Goal: Information Seeking & Learning: Learn about a topic

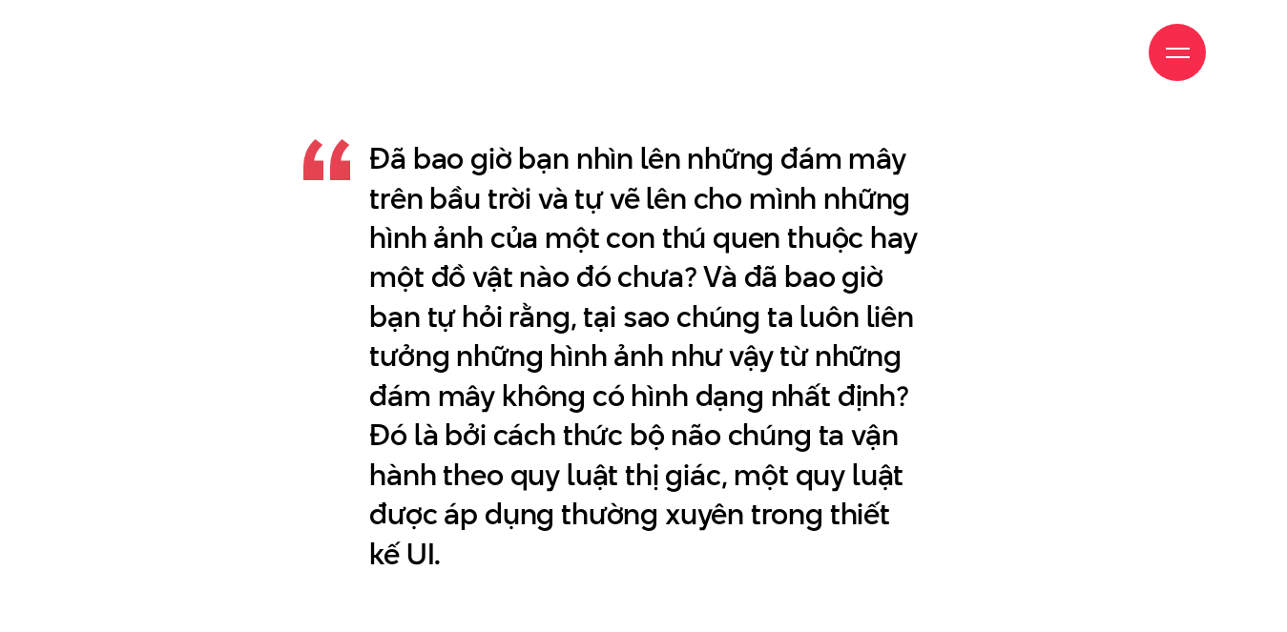
scroll to position [9793, 0]
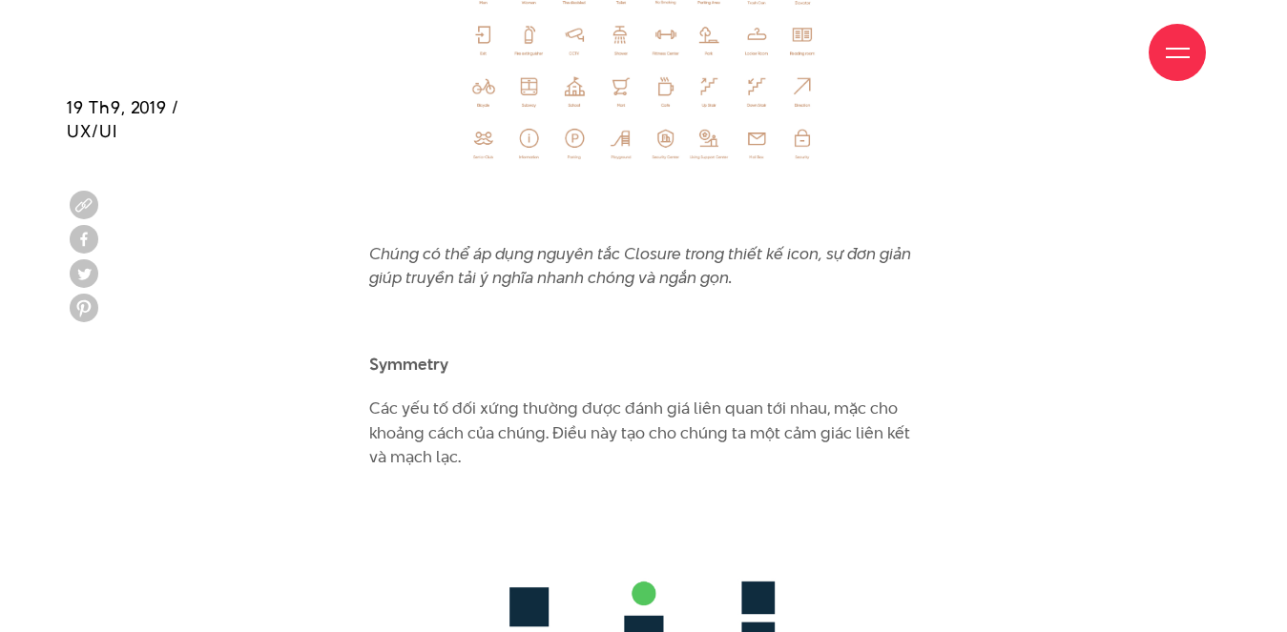
click at [587, 397] on p "Các yếu tố đối xứng thường được đánh giá liên quan tới nhau, mặc cho khoảng các…" at bounding box center [643, 433] width 549 height 73
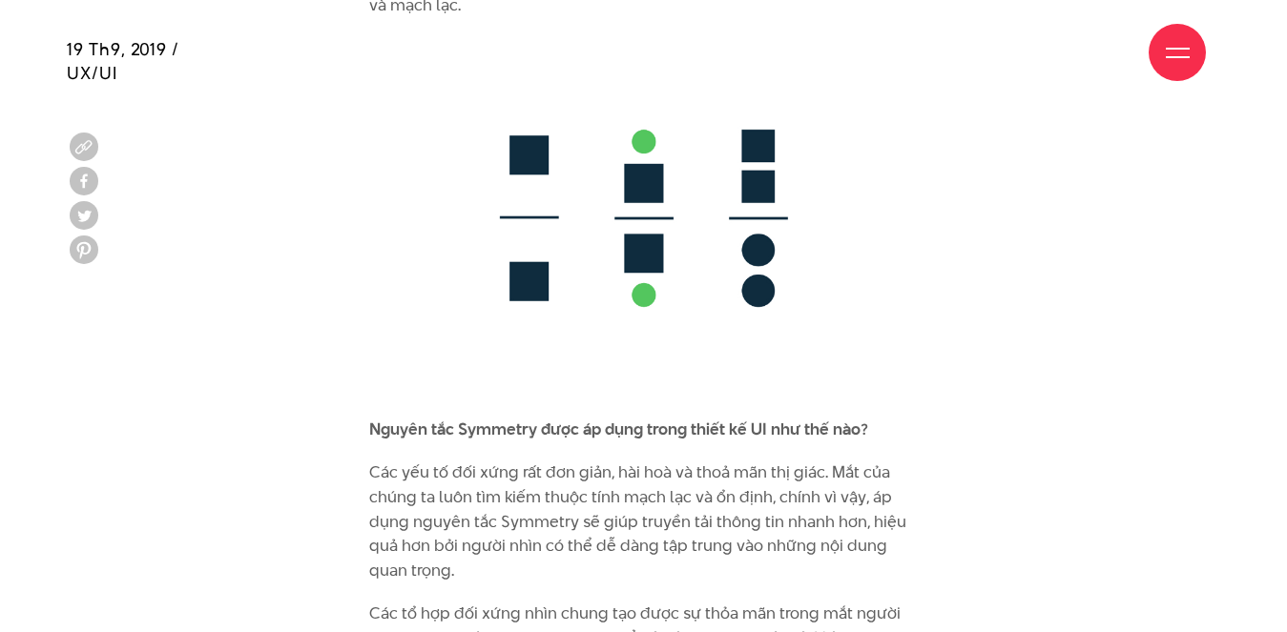
scroll to position [10365, 0]
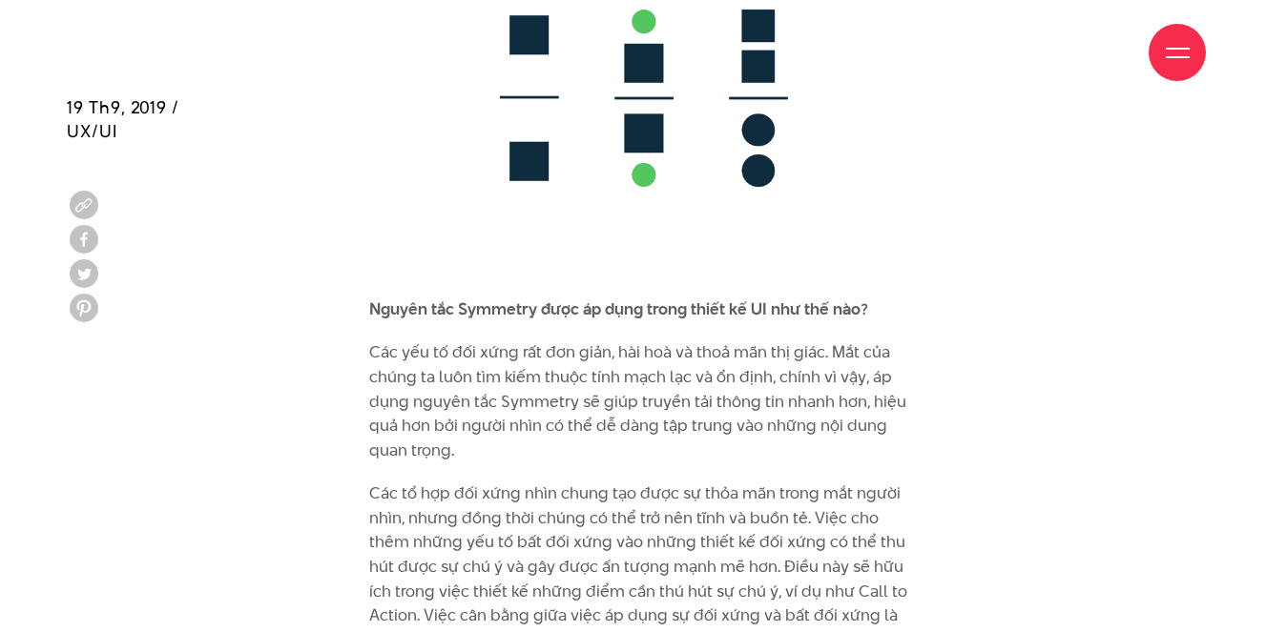
click at [616, 341] on p "Các yếu tố đối xứng rất đơn giản, hài hoà và thoả mãn thị giác. Mắt của chúng t…" at bounding box center [643, 402] width 549 height 122
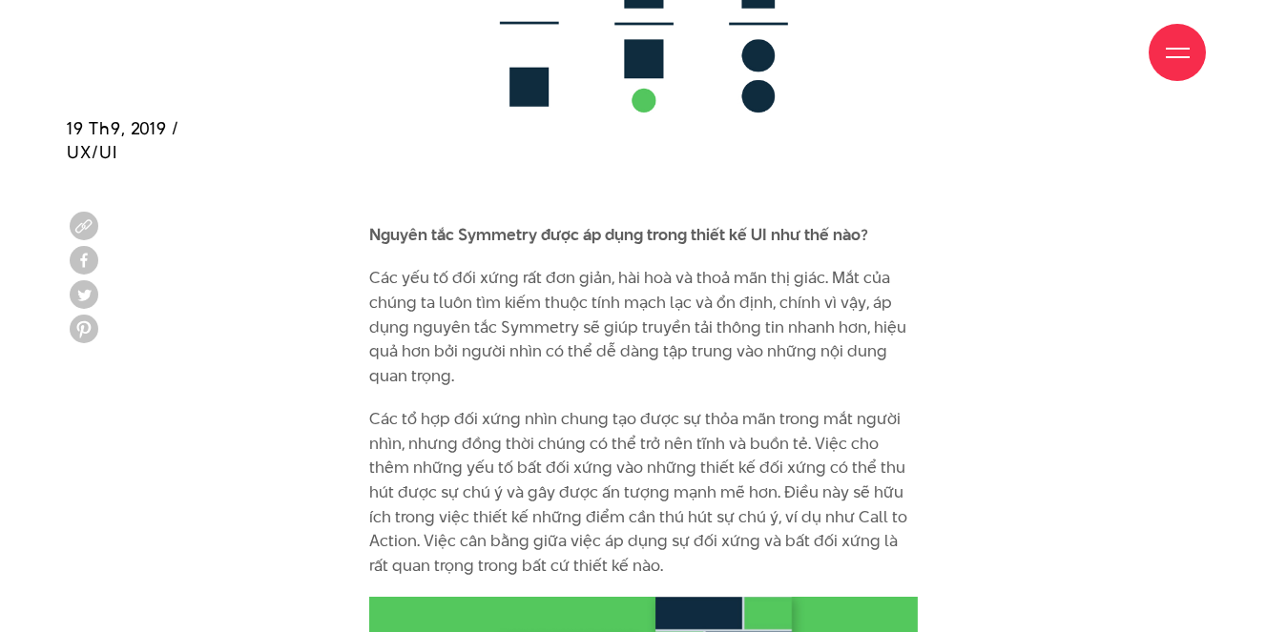
scroll to position [10461, 0]
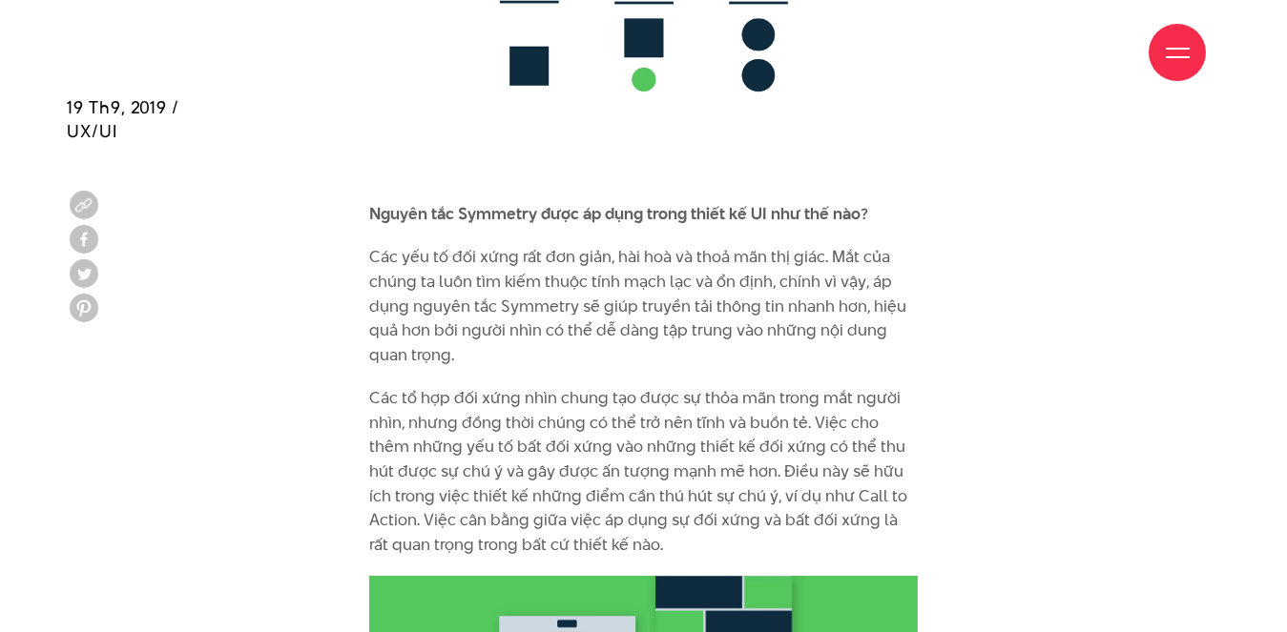
click at [658, 245] on p "Các yếu tố đối xứng rất đơn giản, hài hoà và thoả mãn thị giác. Mắt của chúng t…" at bounding box center [643, 306] width 549 height 122
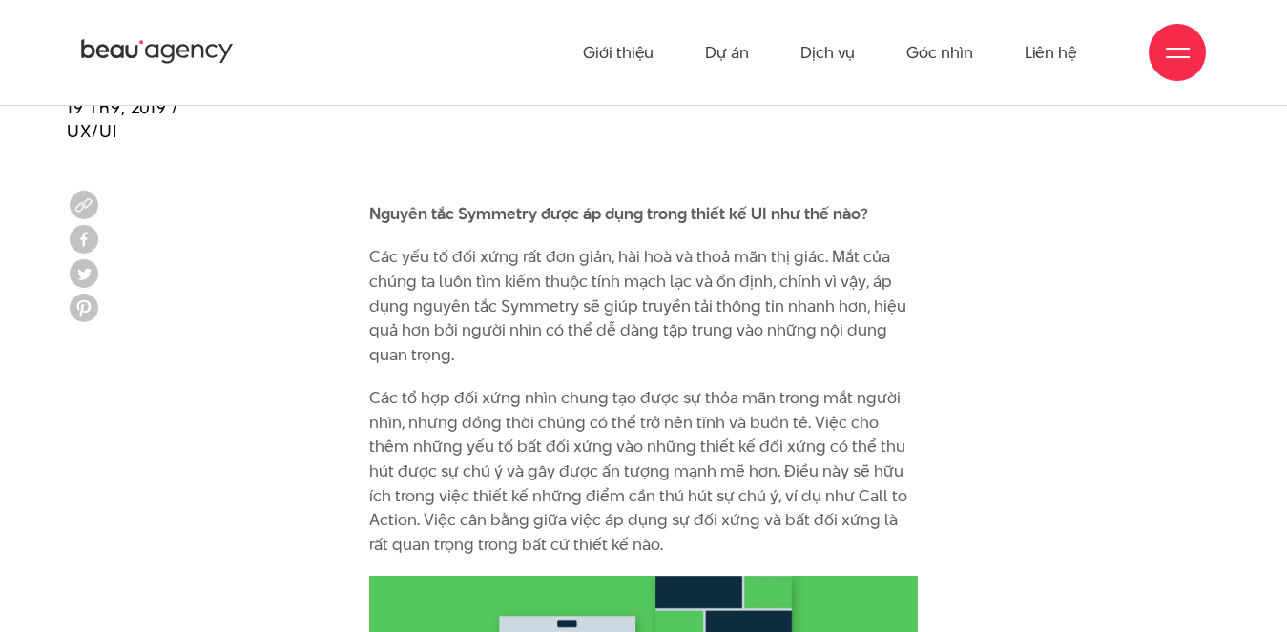
click at [652, 249] on p "Các yếu tố đối xứng rất đơn giản, hài hoà và thoả mãn thị giác. Mắt của chúng t…" at bounding box center [643, 306] width 549 height 122
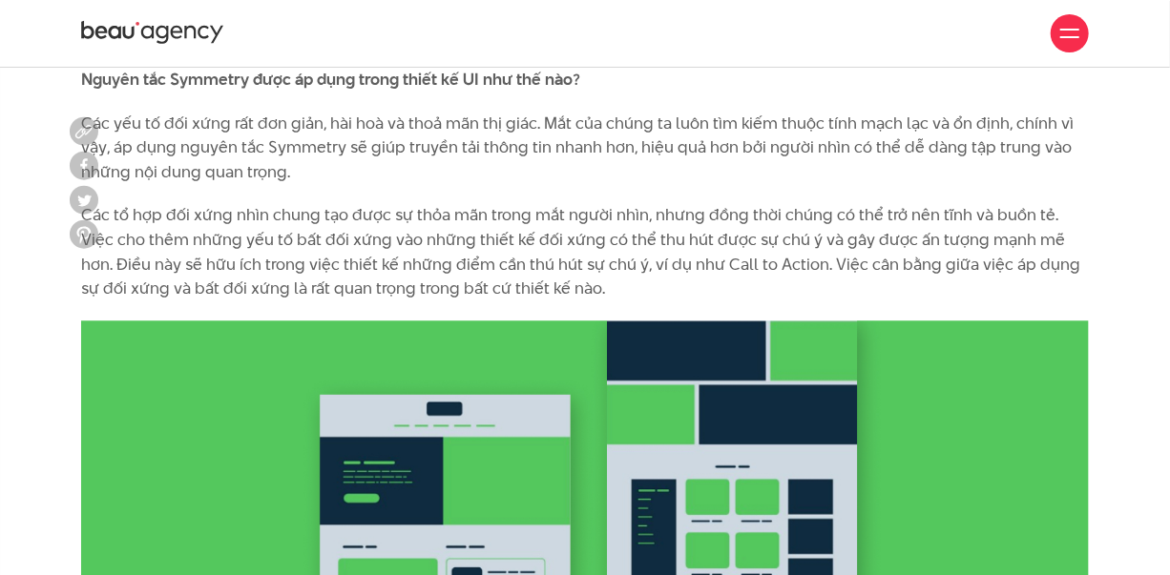
scroll to position [11674, 0]
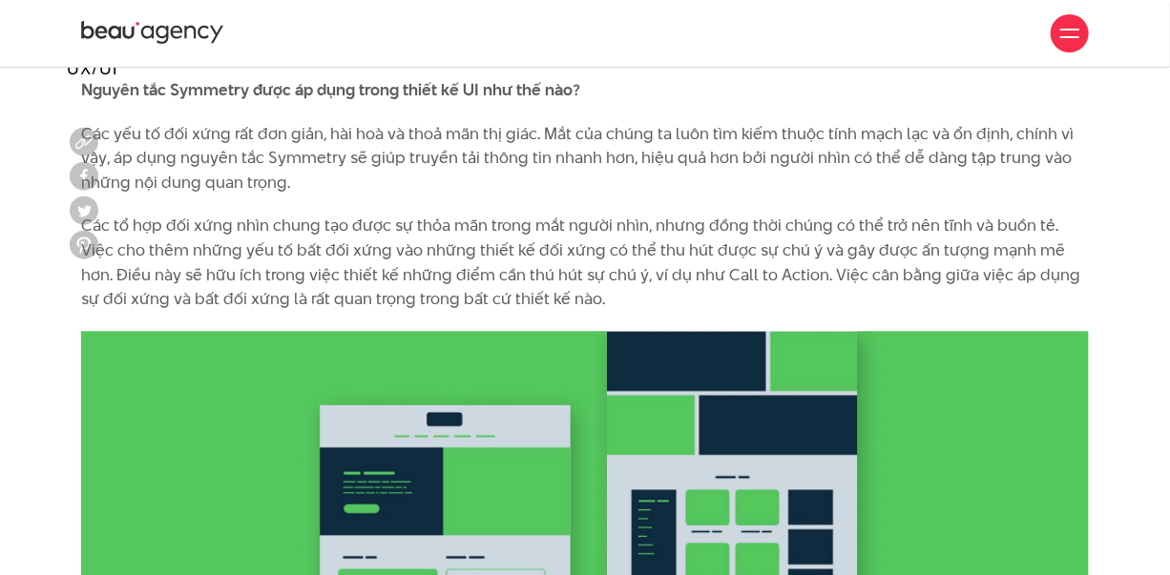
click at [626, 196] on p "Các yếu tố đối xứng rất đơn giản, hài hoà và thoả mãn thị giác. Mắt của chúng t…" at bounding box center [584, 158] width 1007 height 73
click at [814, 196] on p "Các yếu tố đối xứng rất đơn giản, hài hoà và thoả mãn thị giác. Mắt của chúng t…" at bounding box center [584, 158] width 1007 height 73
click at [701, 196] on p "Các yếu tố đối xứng rất đơn giản, hài hoà và thoả mãn thị giác. Mắt của chúng t…" at bounding box center [584, 158] width 1007 height 73
drag, startPoint x: 234, startPoint y: 286, endPoint x: 248, endPoint y: 286, distance: 14.3
click at [235, 286] on p "Các tổ hợp đối xứng nhìn chung tạo được sự thỏa mãn trong mắt người nhìn, nhưng…" at bounding box center [584, 262] width 1007 height 97
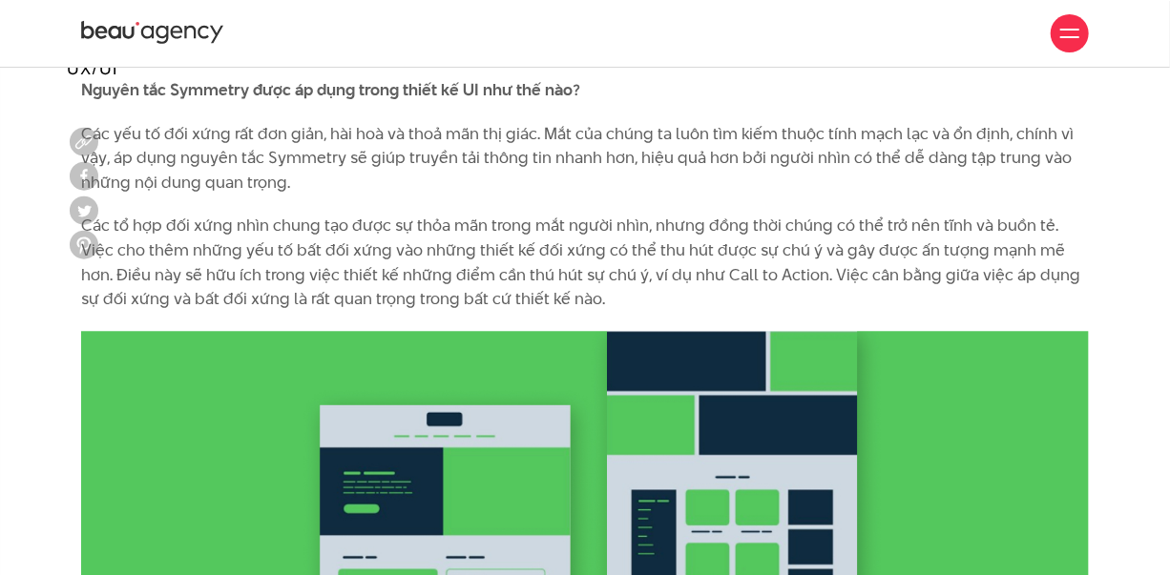
click at [628, 311] on p "Các tổ hợp đối xứng nhìn chung tạo được sự thỏa mãn trong mắt người nhìn, nhưng…" at bounding box center [584, 262] width 1007 height 97
click at [705, 278] on p "Các tổ hợp đối xứng nhìn chung tạo được sự thỏa mãn trong mắt người nhìn, nhưng…" at bounding box center [584, 262] width 1007 height 97
click at [688, 306] on p "Các tổ hợp đối xứng nhìn chung tạo được sự thỏa mãn trong mắt người nhìn, nhưng…" at bounding box center [584, 262] width 1007 height 97
